Goal: Information Seeking & Learning: Find specific fact

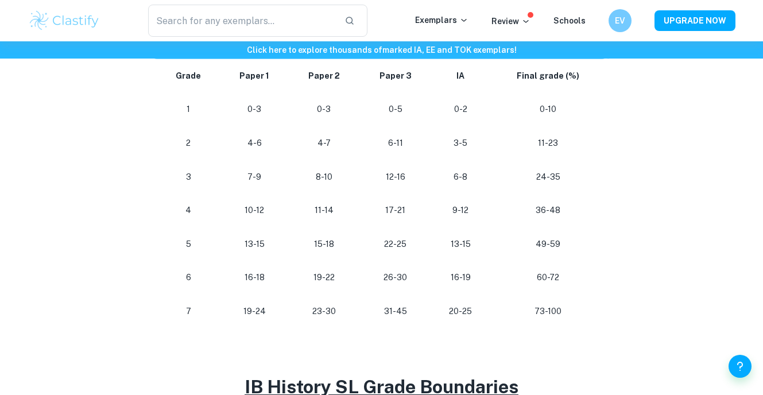
scroll to position [630, 0]
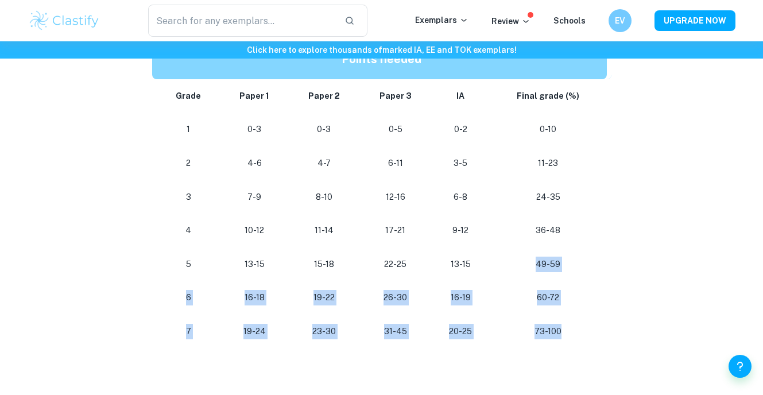
drag, startPoint x: 532, startPoint y: 268, endPoint x: 578, endPoint y: 324, distance: 72.2
click at [578, 324] on tbody "Grade Paper 1 Paper 2 Paper 3 IA Final grade (%) 1 0-3 0-3 0-5 0-2 0-10 2 4-6 4…" at bounding box center [381, 213] width 459 height 269
click at [578, 326] on p "73-100" at bounding box center [548, 332] width 98 height 16
drag, startPoint x: 579, startPoint y: 344, endPoint x: 529, endPoint y: 244, distance: 112.2
click at [529, 244] on tbody "Grade Paper 1 Paper 2 Paper 3 IA Final grade (%) 1 0-3 0-3 0-5 0-2 0-10 2 4-6 4…" at bounding box center [381, 213] width 459 height 269
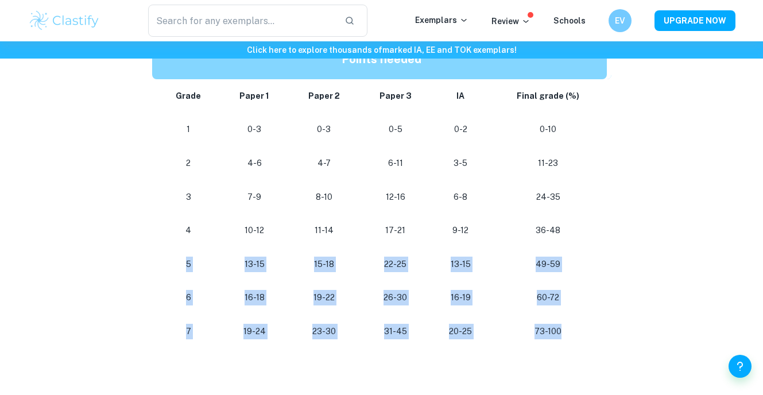
click at [531, 244] on td "36-48" at bounding box center [550, 231] width 121 height 34
drag, startPoint x: 532, startPoint y: 218, endPoint x: 565, endPoint y: 337, distance: 123.6
click at [565, 337] on tbody "Grade Paper 1 Paper 2 Paper 3 IA Final grade (%) 1 0-3 0-3 0-5 0-2 0-10 2 4-6 4…" at bounding box center [381, 213] width 459 height 269
click at [565, 337] on p "73-100" at bounding box center [548, 332] width 98 height 16
drag, startPoint x: 190, startPoint y: 253, endPoint x: 613, endPoint y: 363, distance: 437.1
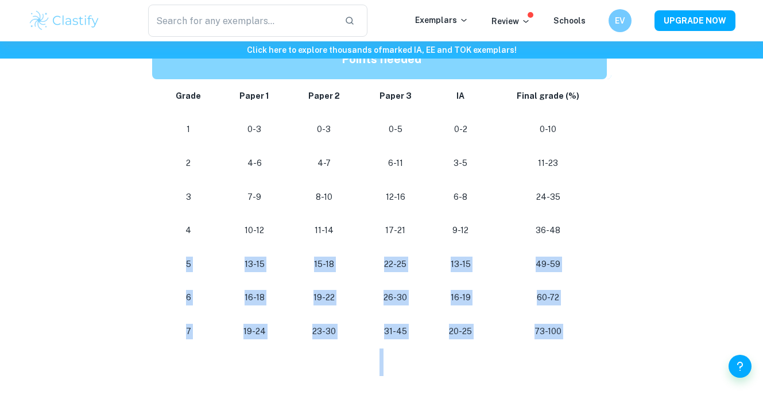
click at [613, 363] on div "IB History Grade Boundaries By Roxanne • February 3, 2024 Get feedback on your …" at bounding box center [381, 236] width 707 height 1557
click at [574, 317] on td "73-100" at bounding box center [550, 332] width 121 height 34
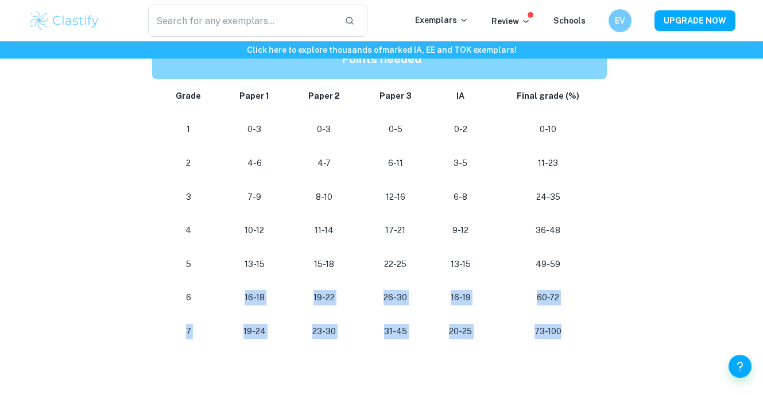
drag, startPoint x: 575, startPoint y: 332, endPoint x: 239, endPoint y: 235, distance: 349.2
click at [233, 266] on tbody "Grade Paper 1 Paper 2 Paper 3 IA Final grade (%) 1 0-3 0-3 0-5 0-2 0-10 2 4-6 4…" at bounding box center [381, 213] width 459 height 269
click at [307, 264] on p "15-18" at bounding box center [324, 265] width 52 height 16
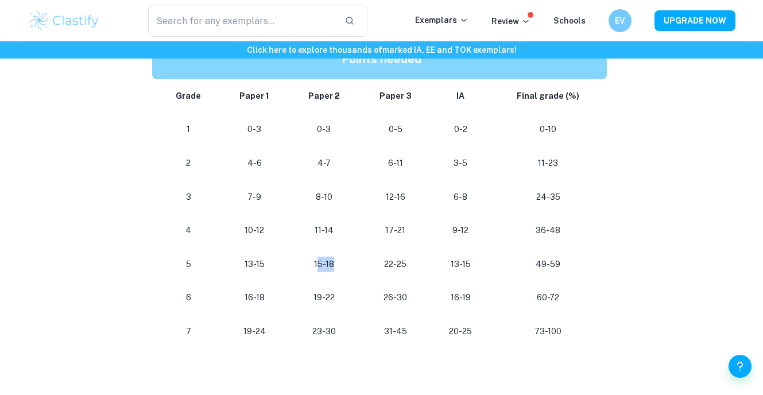
drag, startPoint x: 317, startPoint y: 261, endPoint x: 352, endPoint y: 261, distance: 35.6
click at [352, 261] on td "15-18" at bounding box center [324, 264] width 71 height 34
click at [353, 262] on td "15-18" at bounding box center [324, 264] width 71 height 34
drag, startPoint x: 353, startPoint y: 267, endPoint x: 307, endPoint y: 262, distance: 46.2
click at [307, 262] on td "15-18" at bounding box center [324, 264] width 71 height 34
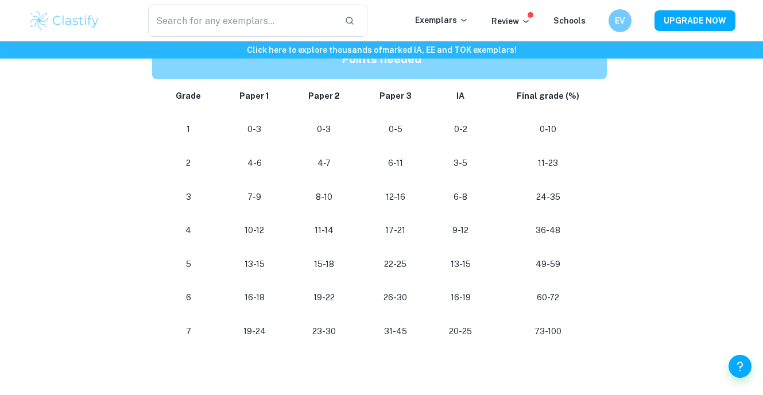
click at [307, 262] on p "15-18" at bounding box center [324, 265] width 52 height 16
drag, startPoint x: 308, startPoint y: 263, endPoint x: 375, endPoint y: 263, distance: 67.7
click at [376, 264] on tr "5 13-15 15-18 22-25 13-15 49-59" at bounding box center [381, 264] width 459 height 34
click at [375, 263] on p "22-25" at bounding box center [395, 265] width 53 height 16
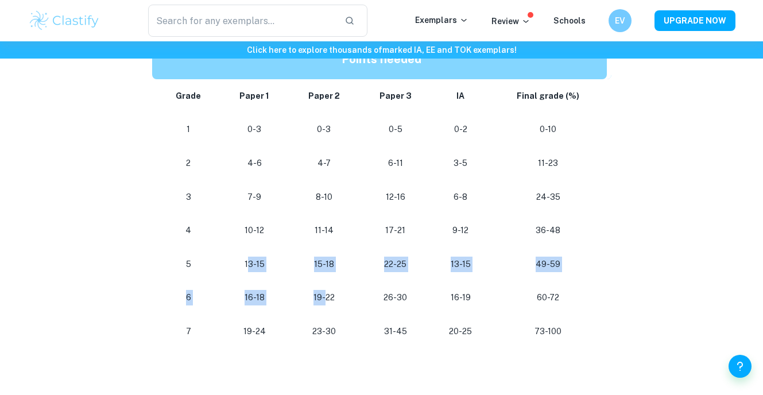
drag, startPoint x: 249, startPoint y: 264, endPoint x: 323, endPoint y: 295, distance: 80.1
click at [324, 296] on tbody "Grade Paper 1 Paper 2 Paper 3 IA Final grade (%) 1 0-3 0-3 0-5 0-2 0-10 2 4-6 4…" at bounding box center [381, 213] width 459 height 269
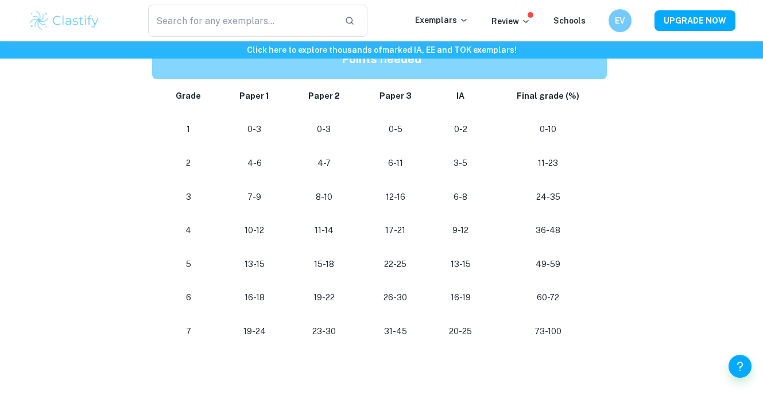
click at [402, 299] on p "26-30" at bounding box center [395, 298] width 53 height 16
drag, startPoint x: 228, startPoint y: 299, endPoint x: 282, endPoint y: 297, distance: 54.0
click at [282, 297] on td "16-18" at bounding box center [254, 298] width 68 height 34
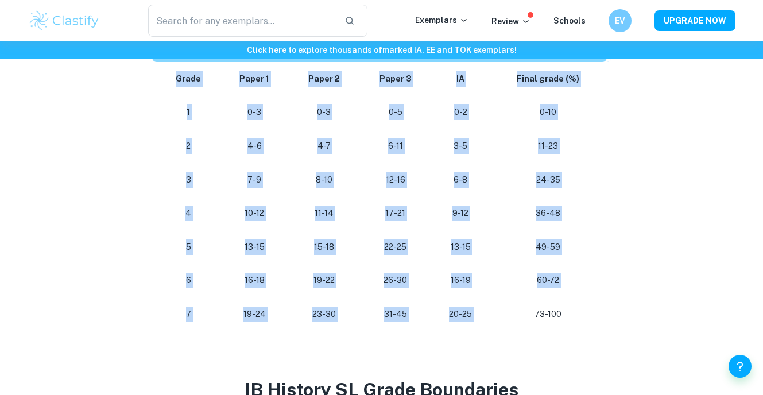
drag, startPoint x: 527, startPoint y: 311, endPoint x: 616, endPoint y: 311, distance: 89.0
click at [619, 311] on div "IB History Grade Boundaries By Roxanne • February 3, 2024 Get feedback on your …" at bounding box center [381, 219] width 707 height 1557
click at [616, 311] on div "IB History Grade Boundaries By Roxanne • February 3, 2024 Get feedback on your …" at bounding box center [381, 219] width 707 height 1557
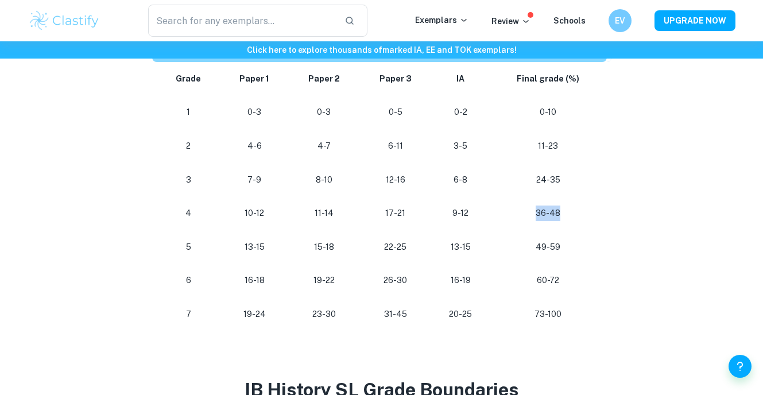
drag, startPoint x: 570, startPoint y: 211, endPoint x: 537, endPoint y: 215, distance: 33.0
click at [537, 215] on p "36-48" at bounding box center [548, 214] width 98 height 16
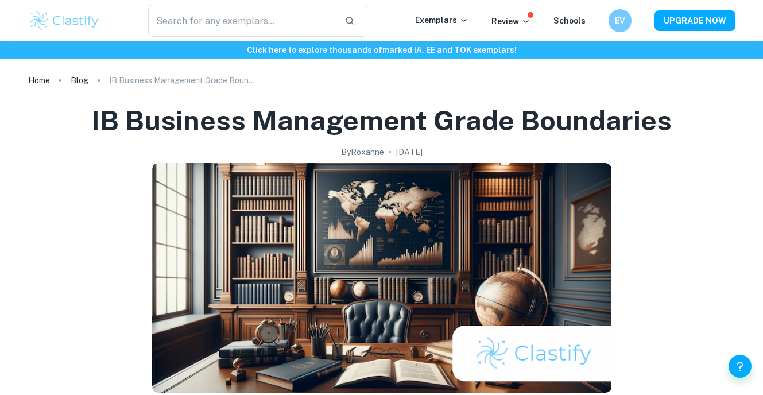
scroll to position [311, 0]
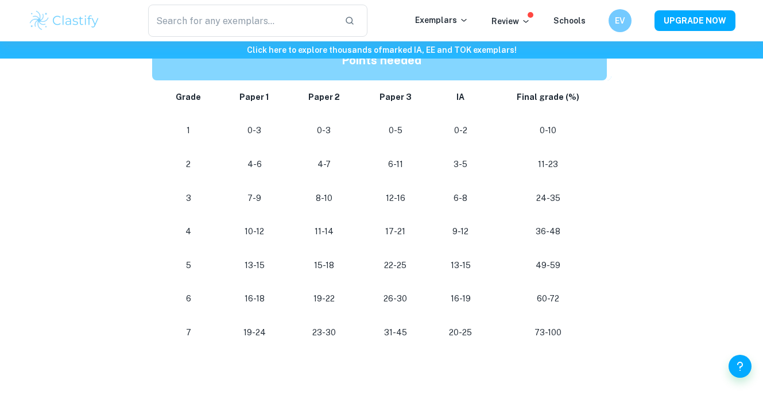
scroll to position [629, 0]
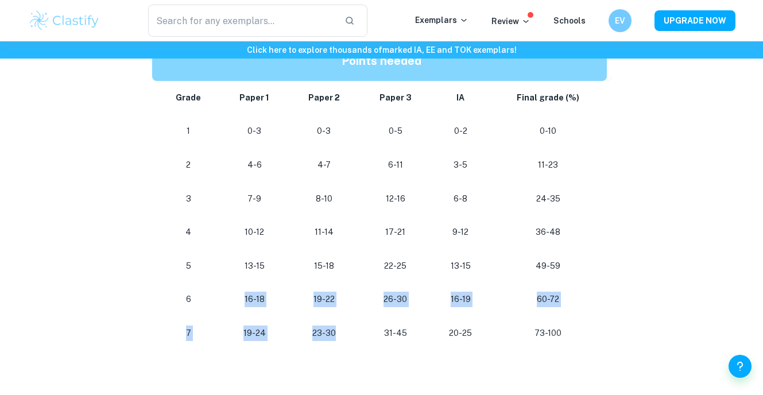
drag, startPoint x: 346, startPoint y: 335, endPoint x: 228, endPoint y: 310, distance: 119.8
click at [228, 293] on tbody "Grade Paper 1 Paper 2 Paper 3 IA Final grade (%) 1 0-3 0-3 0-5 0-2 0-10 2 4-6 4…" at bounding box center [381, 215] width 459 height 269
click at [228, 312] on td "16-18" at bounding box center [254, 299] width 68 height 34
